Goal: Task Accomplishment & Management: Complete application form

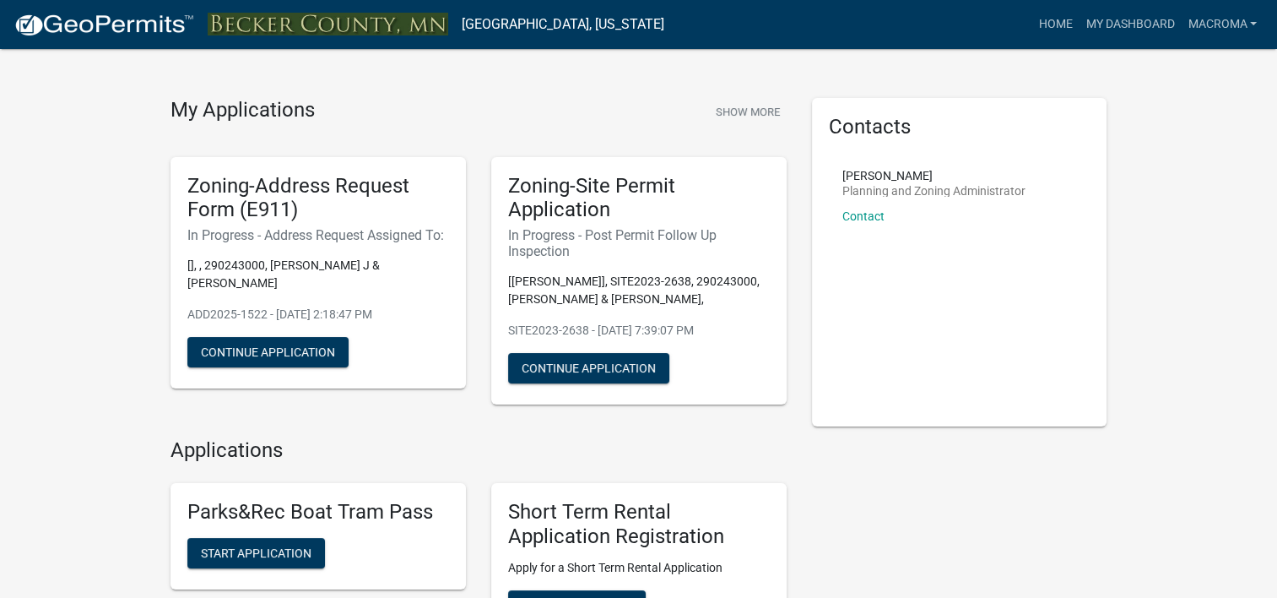
scroll to position [35, 0]
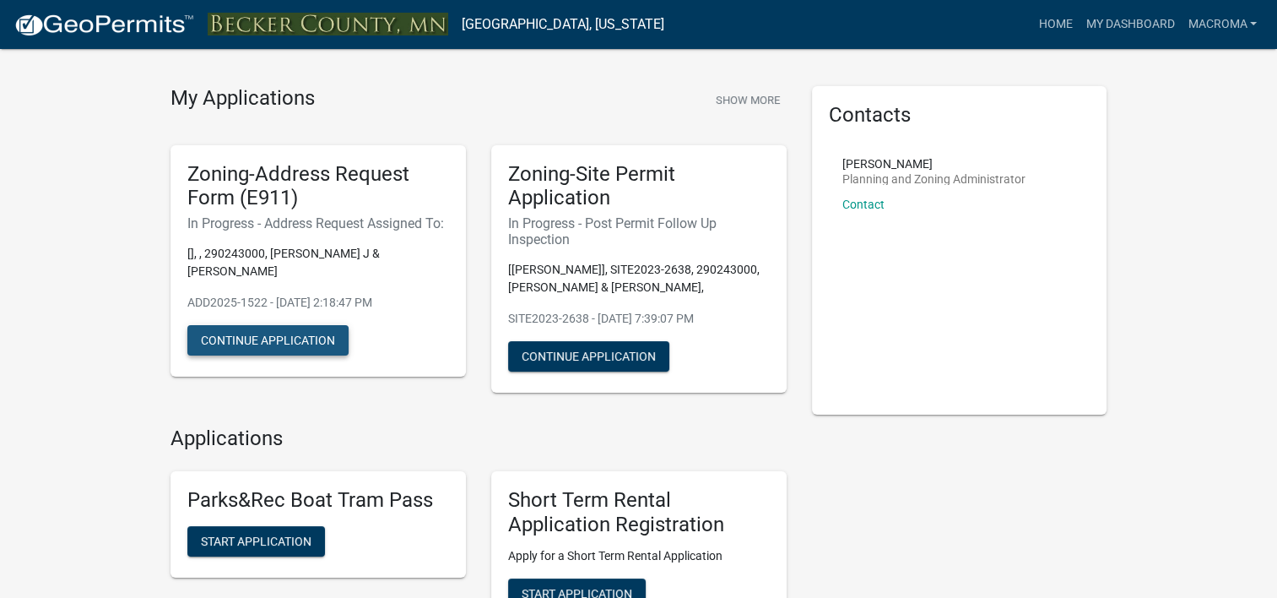
click at [264, 334] on button "Continue Application" at bounding box center [267, 340] width 161 height 30
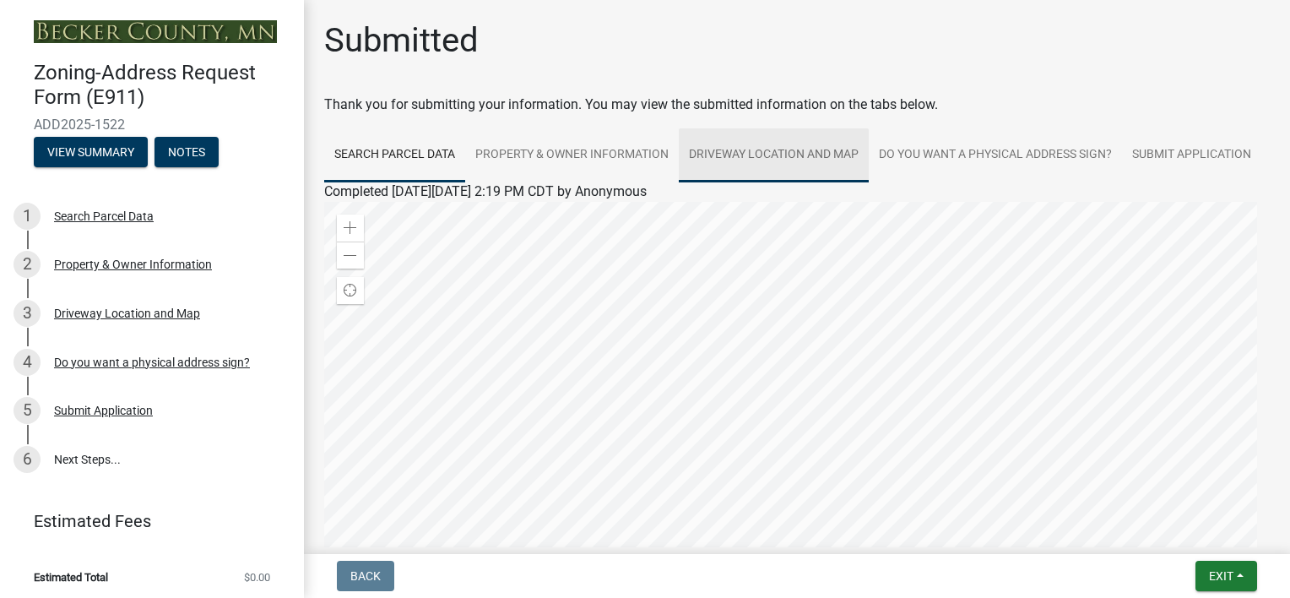
click at [772, 149] on link "Driveway Location and Map" at bounding box center [774, 155] width 190 height 54
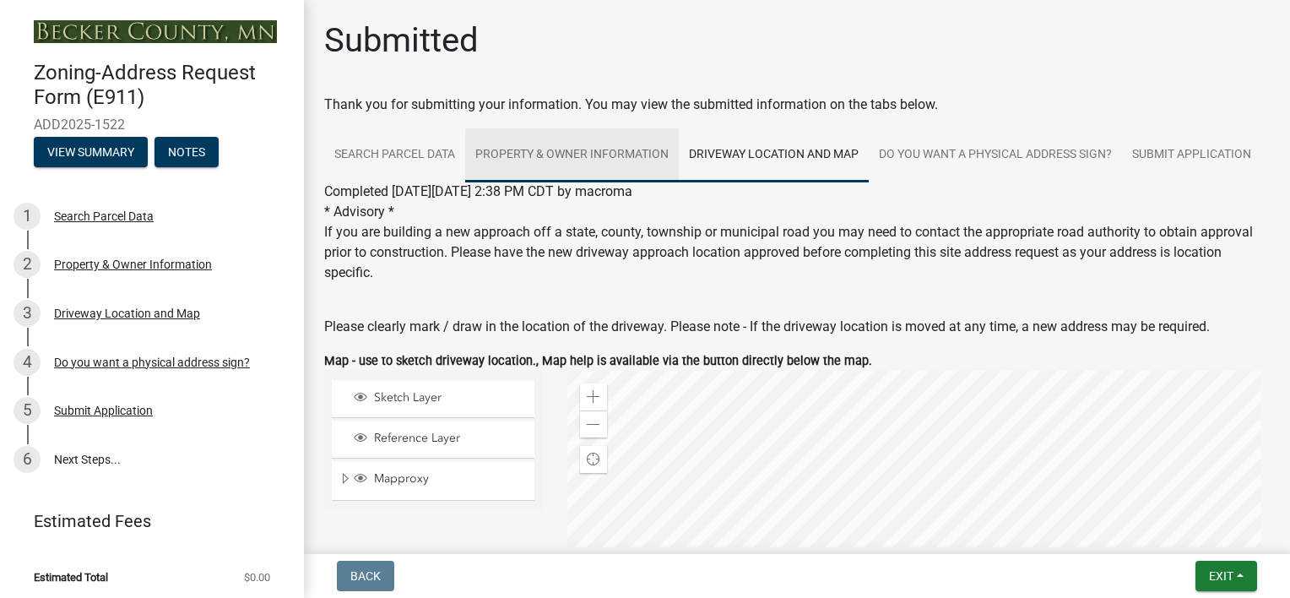
click at [573, 148] on link "Property & Owner Information" at bounding box center [572, 155] width 214 height 54
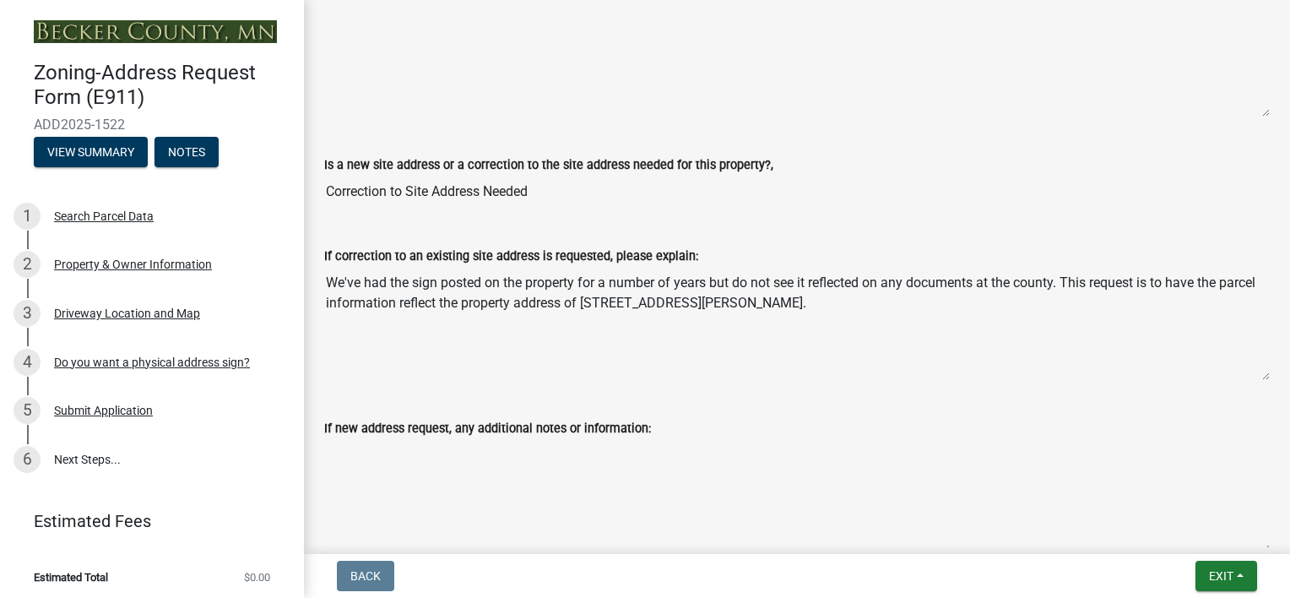
scroll to position [1115, 0]
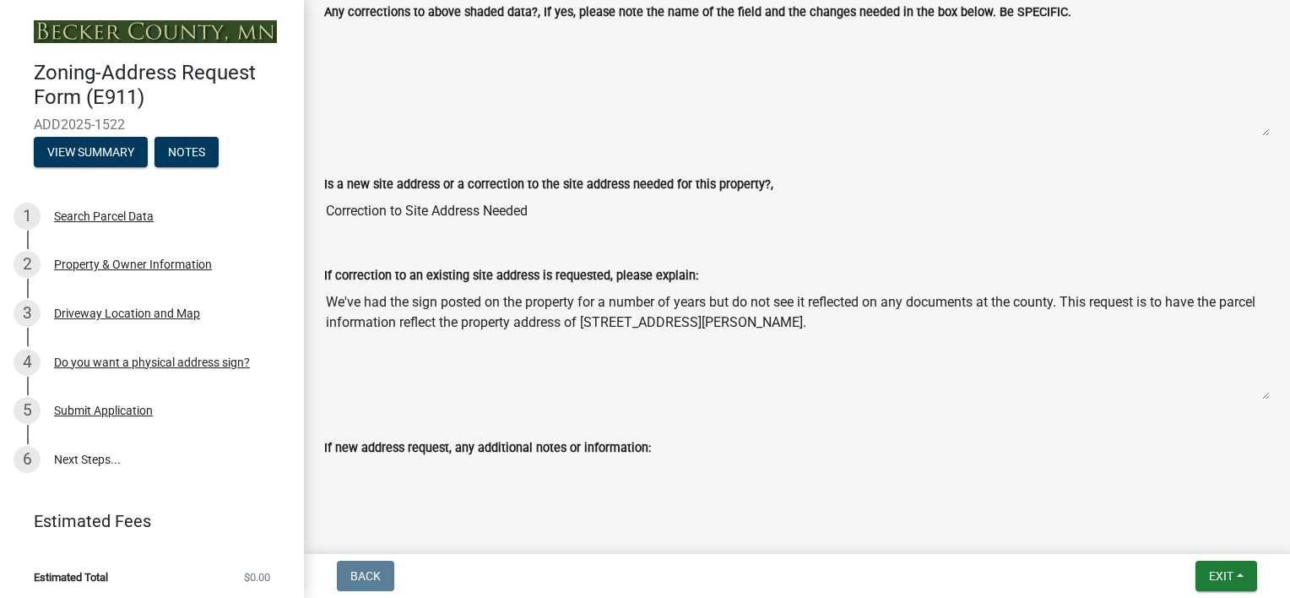
drag, startPoint x: 1273, startPoint y: 377, endPoint x: 1279, endPoint y: 399, distance: 22.7
click at [1276, 399] on main "Submitted Thank you for submitting your information. You may view the submitted…" at bounding box center [797, 273] width 986 height 547
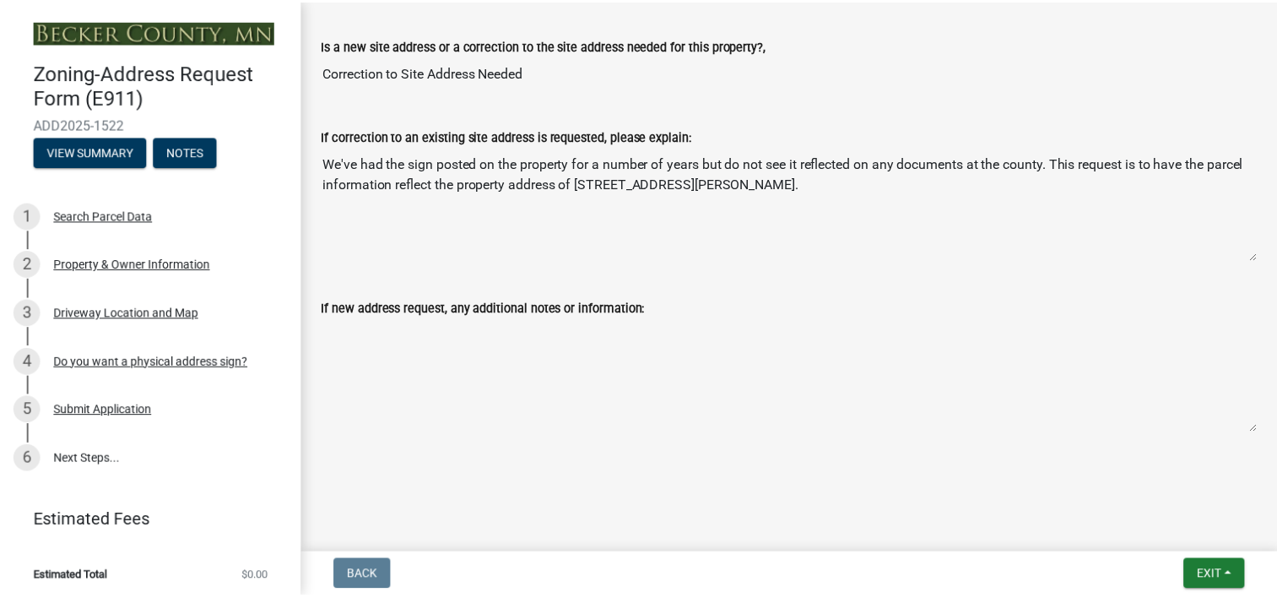
scroll to position [1303, 0]
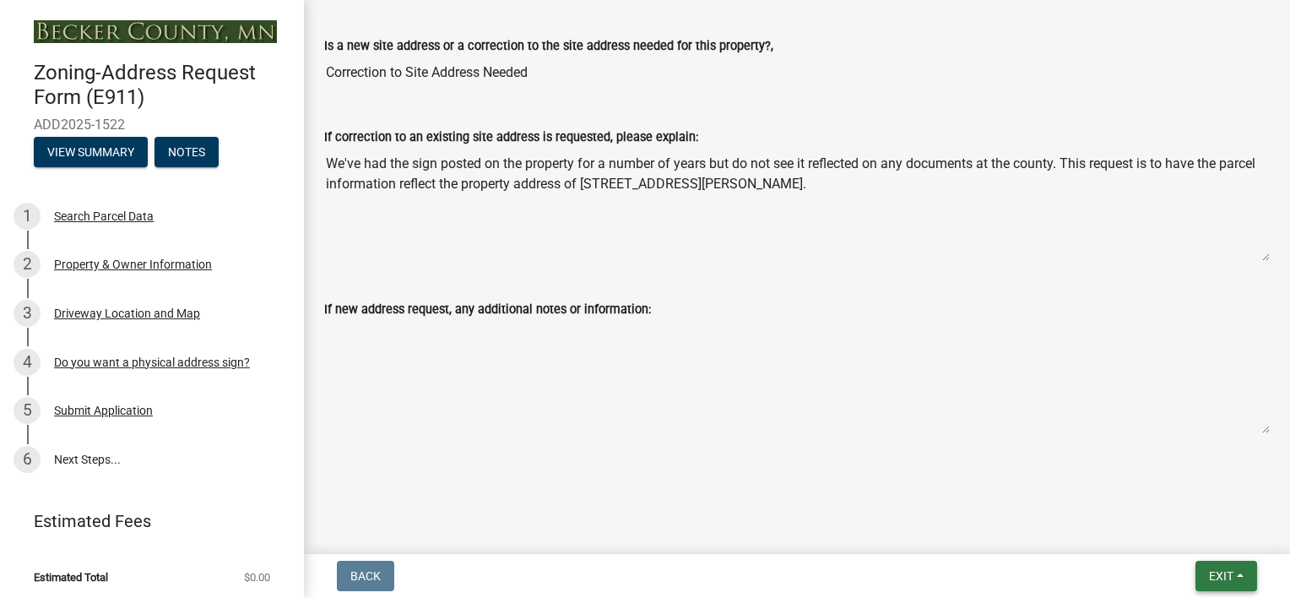
click at [1221, 578] on span "Exit" at bounding box center [1221, 576] width 24 height 14
click at [1178, 537] on button "Save & Exit" at bounding box center [1190, 532] width 135 height 41
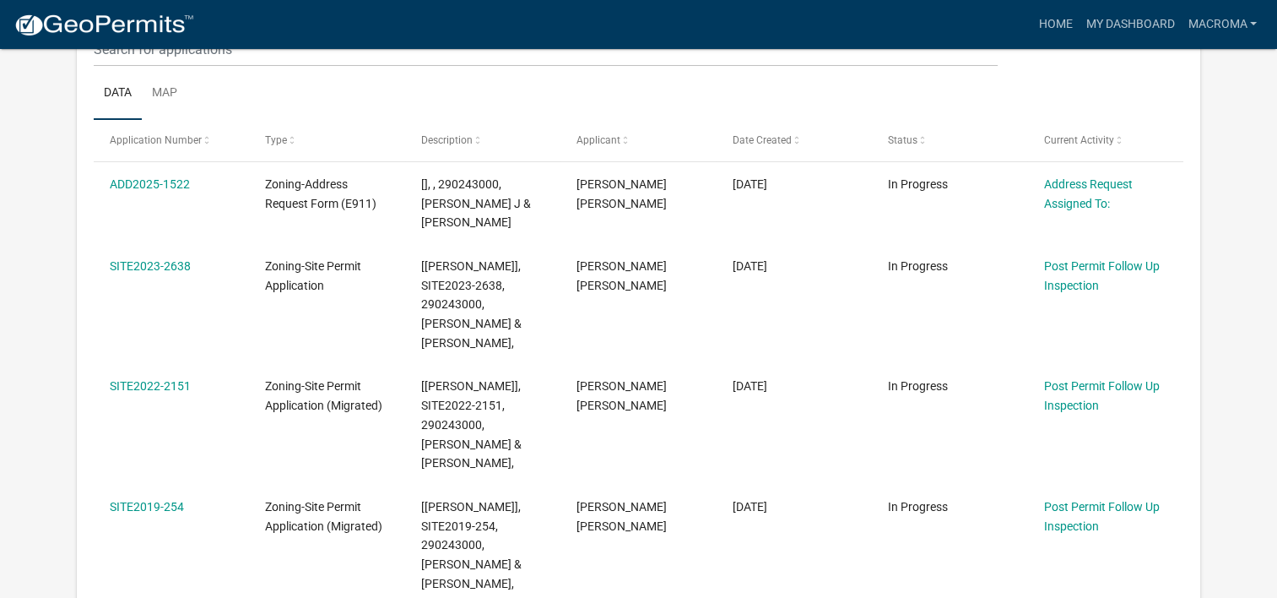
scroll to position [261, 0]
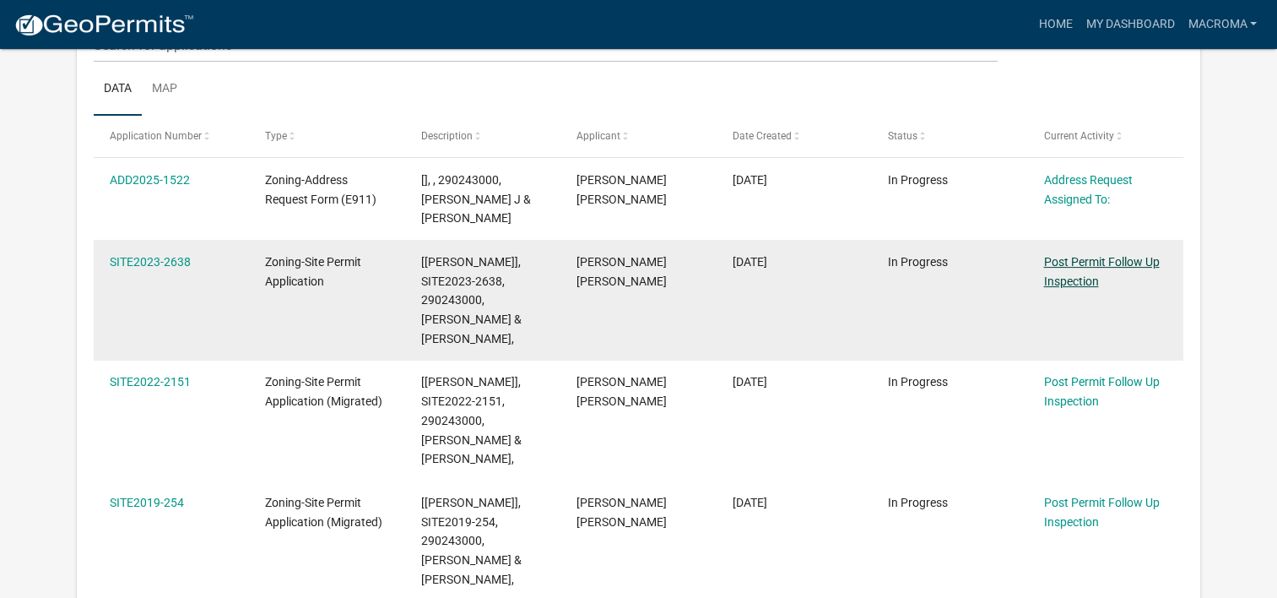
click at [1070, 257] on link "Post Permit Follow Up Inspection" at bounding box center [1101, 271] width 116 height 33
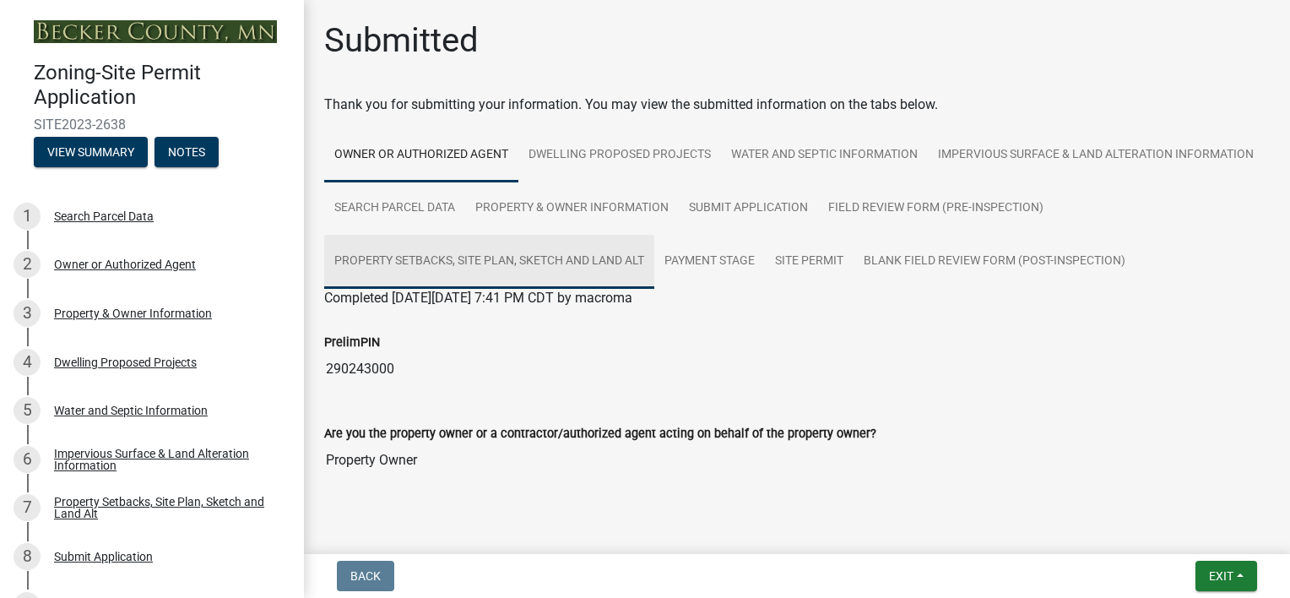
click at [654, 268] on link "Property Setbacks, Site Plan, Sketch and Land Alt" at bounding box center [489, 262] width 330 height 54
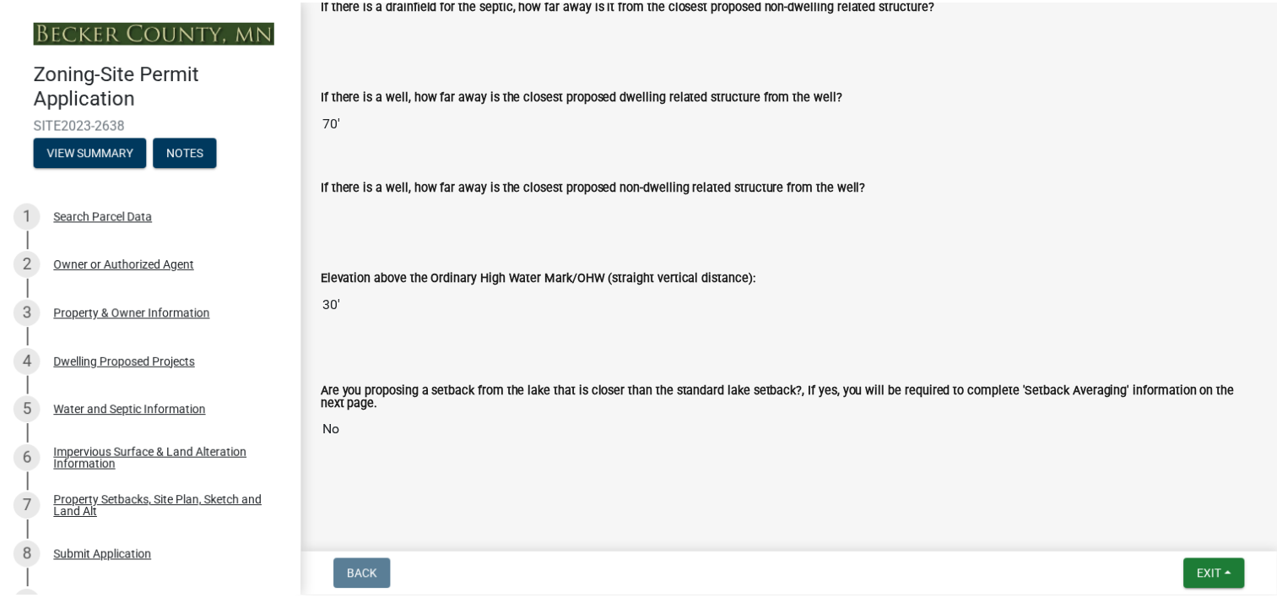
scroll to position [3879, 0]
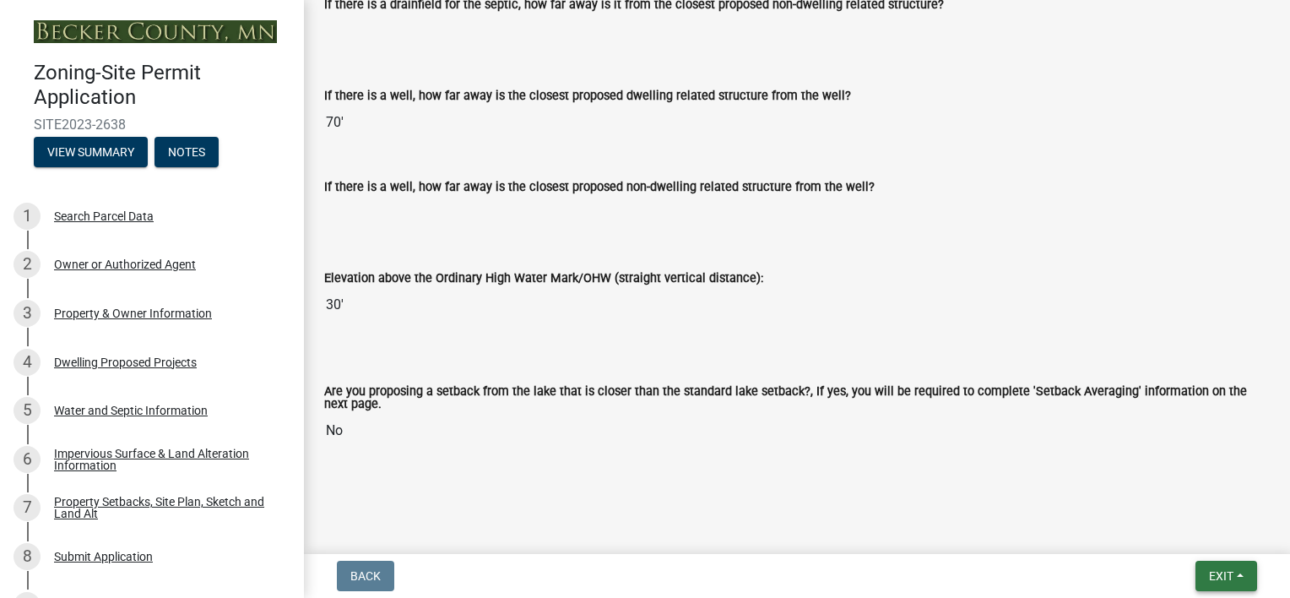
click at [1230, 587] on button "Exit" at bounding box center [1226, 575] width 62 height 30
click at [1194, 537] on button "Save & Exit" at bounding box center [1190, 532] width 135 height 41
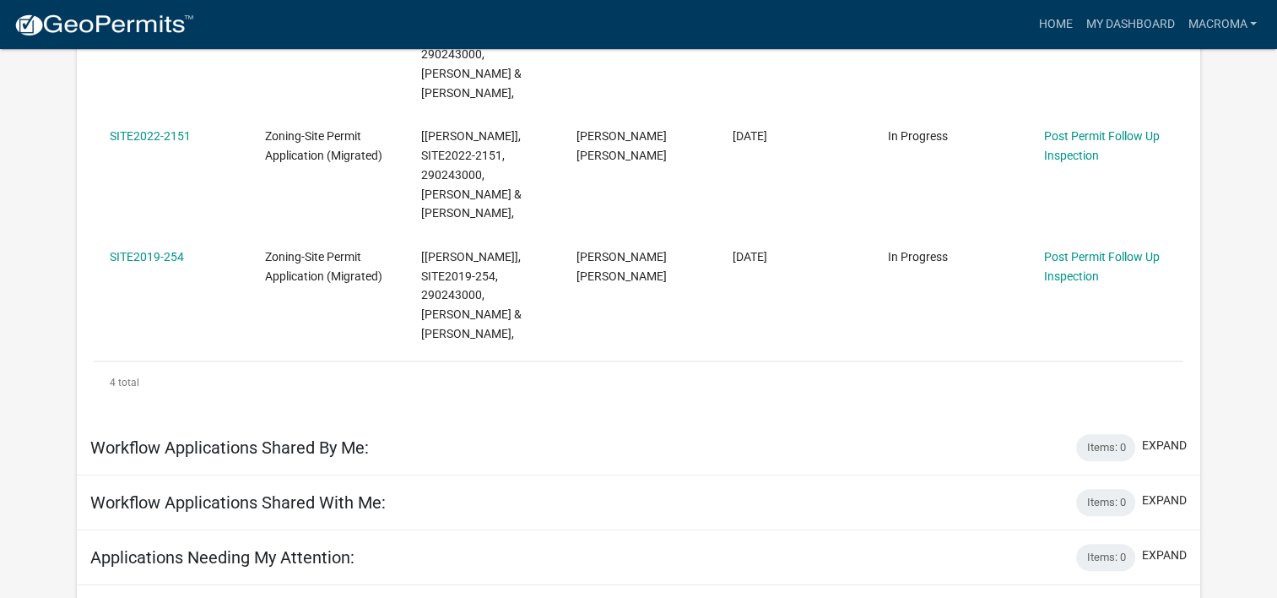
scroll to position [509, 0]
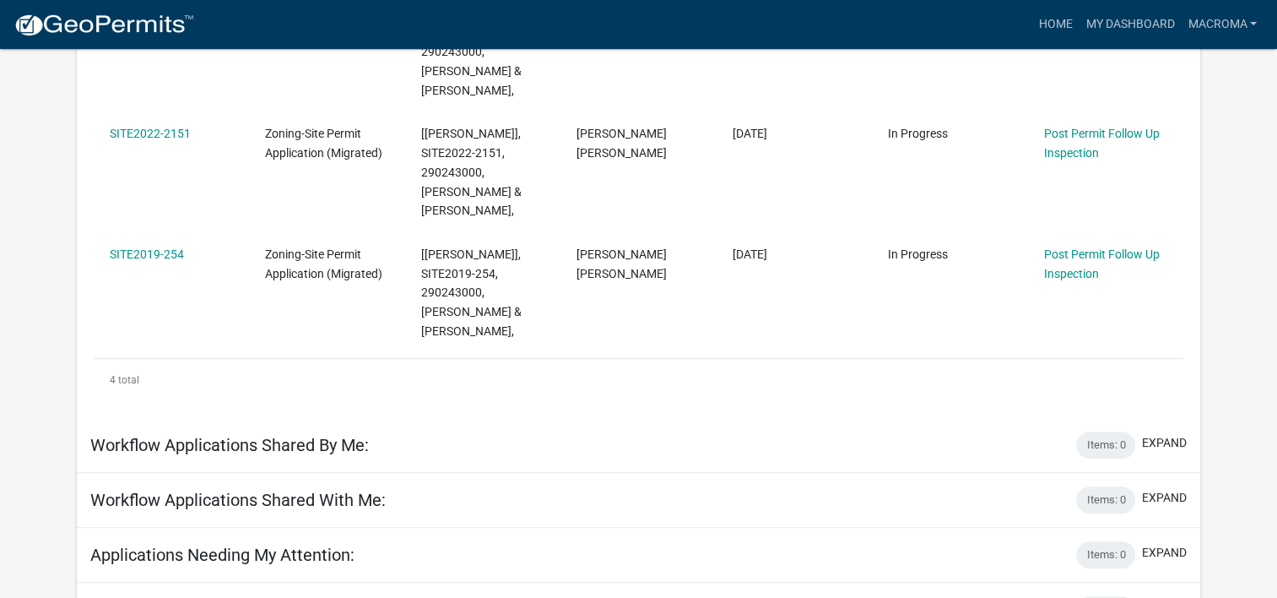
click at [20, 196] on app-user-applications "more_horiz Home My Dashboard macroma Account Logout My Dashboard Settings setti…" at bounding box center [638, 88] width 1277 height 1097
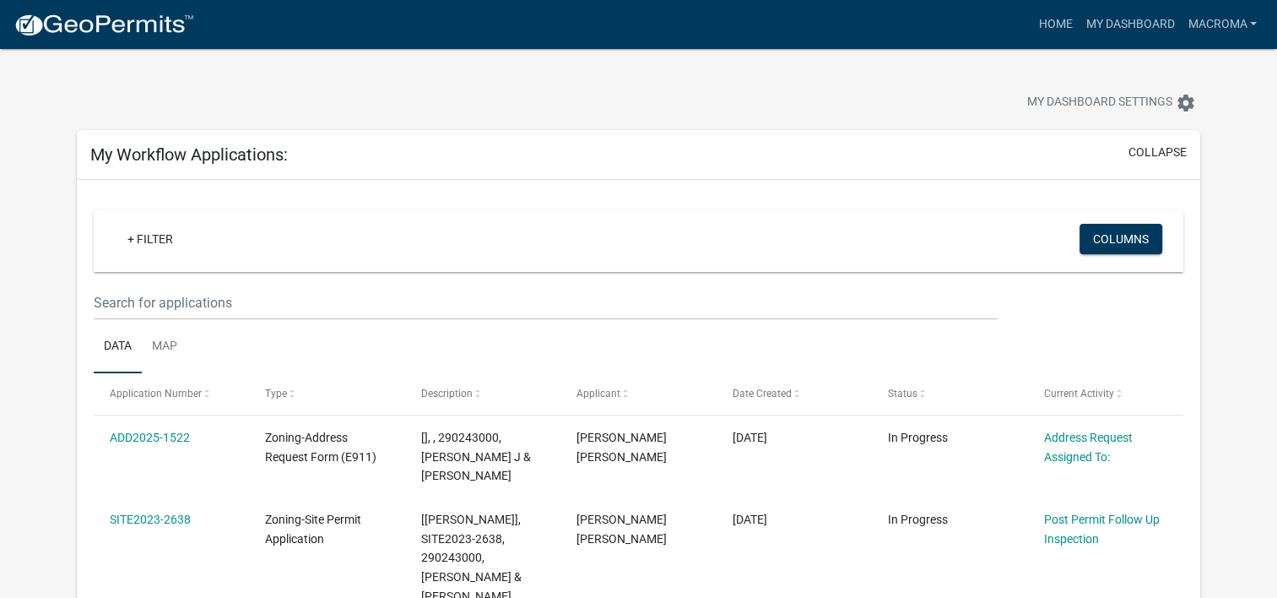
scroll to position [0, 0]
